Goal: Find specific page/section: Find specific page/section

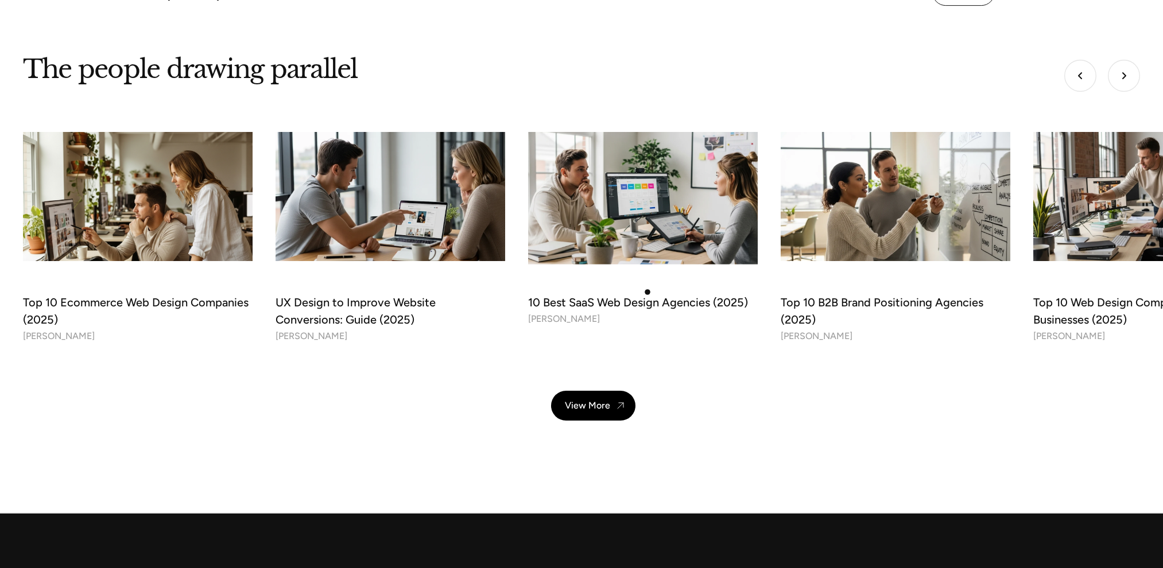
scroll to position [3960, 0]
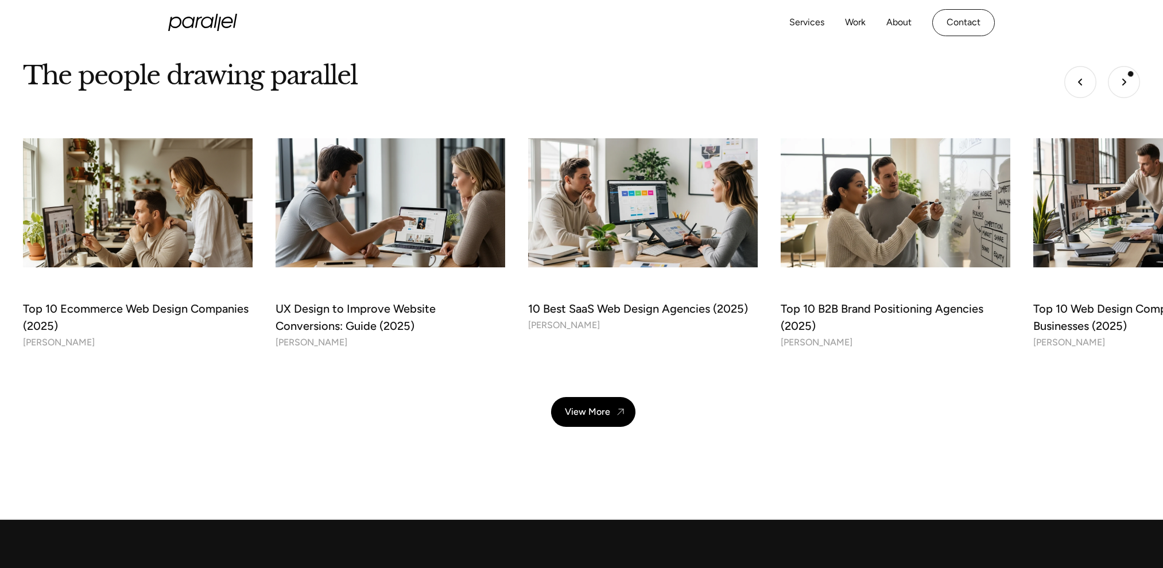
click at [1130, 75] on img "Next slide" at bounding box center [1124, 82] width 32 height 32
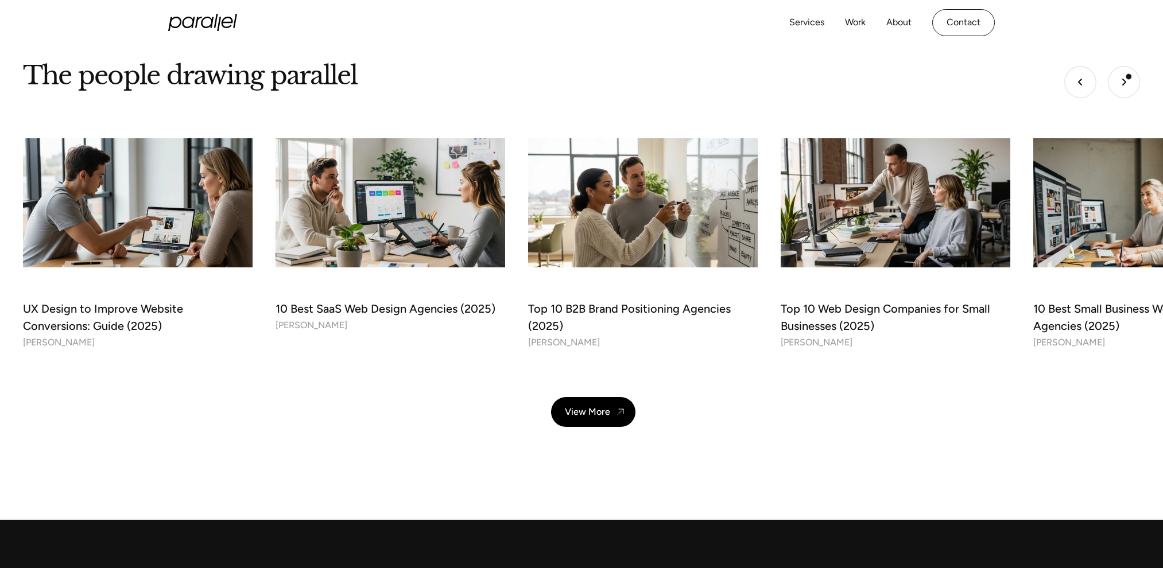
click at [1127, 77] on img "Next slide" at bounding box center [1124, 82] width 32 height 32
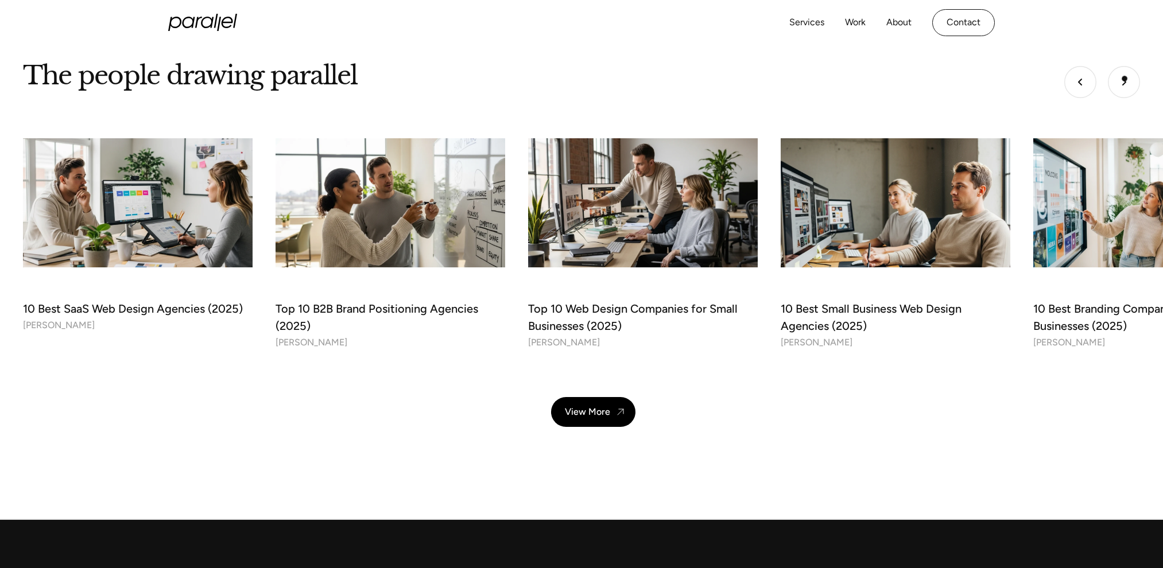
click at [1124, 79] on img "Next slide" at bounding box center [1124, 82] width 32 height 32
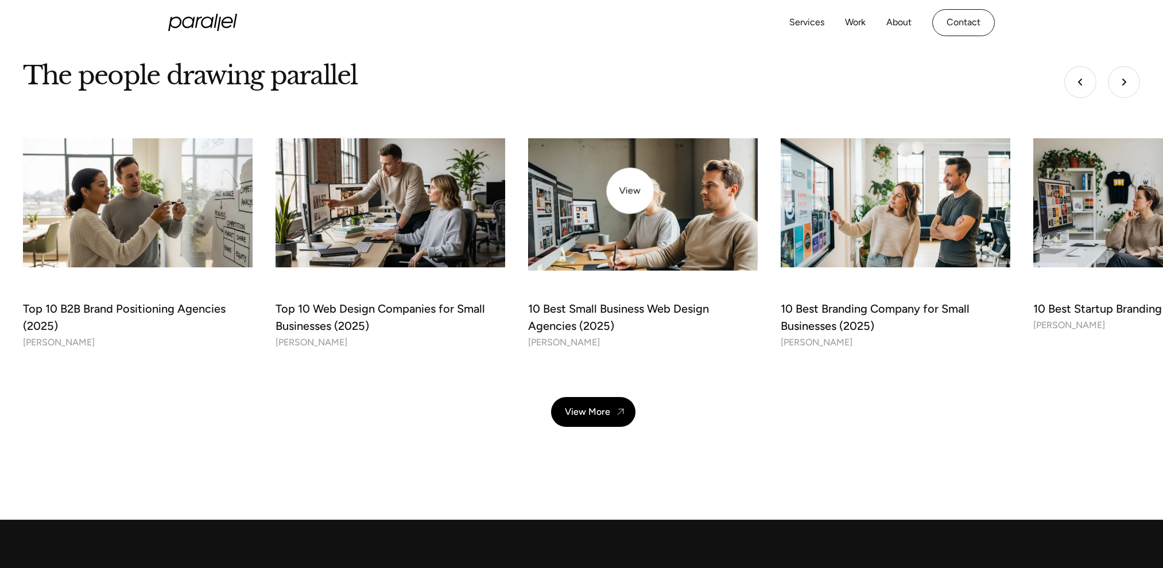
click at [626, 192] on img at bounding box center [642, 202] width 241 height 135
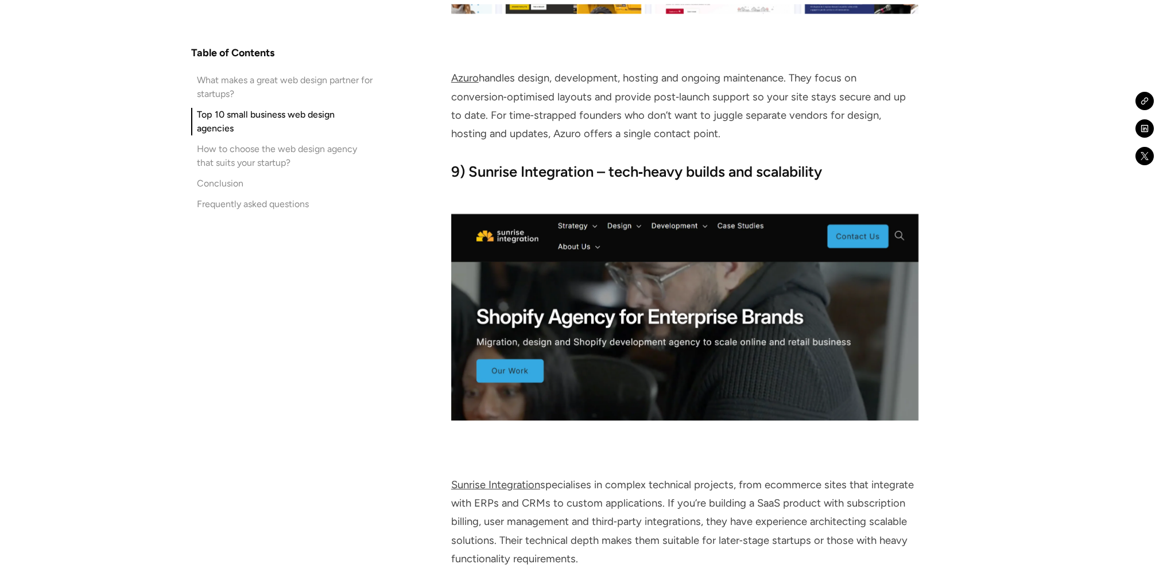
scroll to position [5908, 0]
